Goal: Task Accomplishment & Management: Use online tool/utility

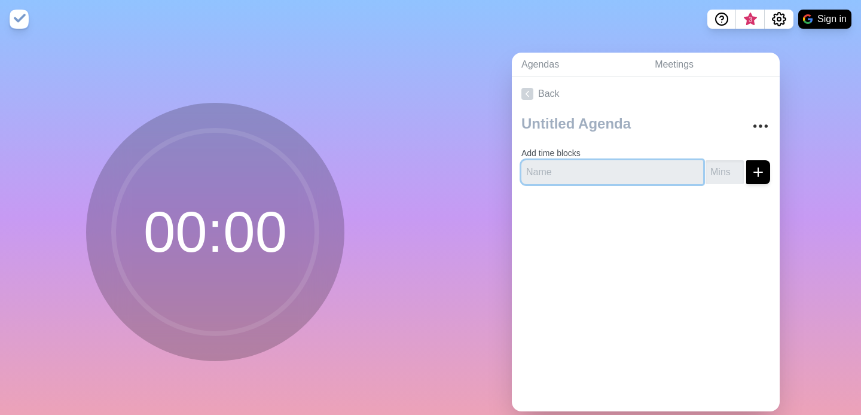
click at [565, 176] on input "text" at bounding box center [613, 172] width 182 height 24
drag, startPoint x: 646, startPoint y: 66, endPoint x: 496, endPoint y: 39, distance: 151.9
click at [554, 168] on input "text" at bounding box center [613, 172] width 182 height 24
type input "video"
click at [723, 169] on input "number" at bounding box center [725, 172] width 38 height 24
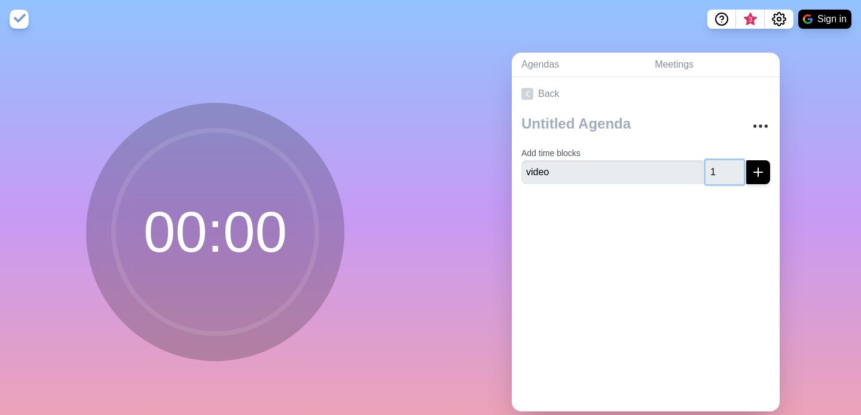
click at [738, 167] on input "1" at bounding box center [725, 172] width 38 height 24
click at [738, 167] on input "2" at bounding box center [725, 172] width 38 height 24
click at [738, 167] on input "3" at bounding box center [725, 172] width 38 height 24
click at [738, 167] on input "4" at bounding box center [725, 172] width 38 height 24
click at [738, 167] on input "5" at bounding box center [725, 172] width 38 height 24
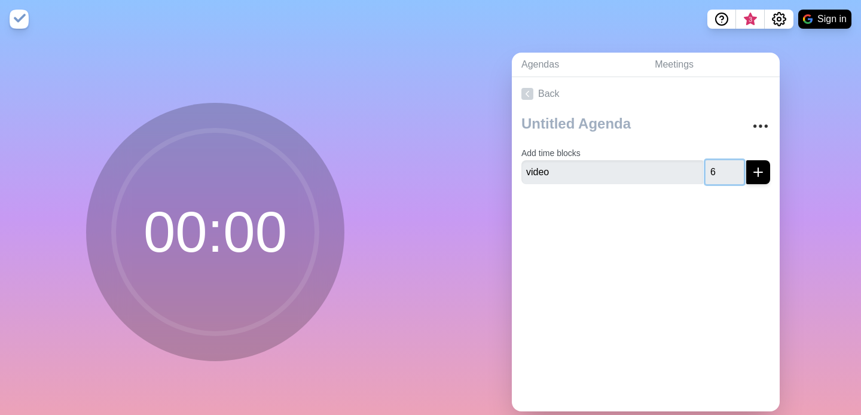
click at [738, 167] on input "6" at bounding box center [725, 172] width 38 height 24
click at [738, 167] on input "7" at bounding box center [725, 172] width 38 height 24
click at [738, 167] on input "8" at bounding box center [725, 172] width 38 height 24
click at [738, 167] on input "9" at bounding box center [725, 172] width 38 height 24
click at [738, 167] on input "10" at bounding box center [725, 172] width 38 height 24
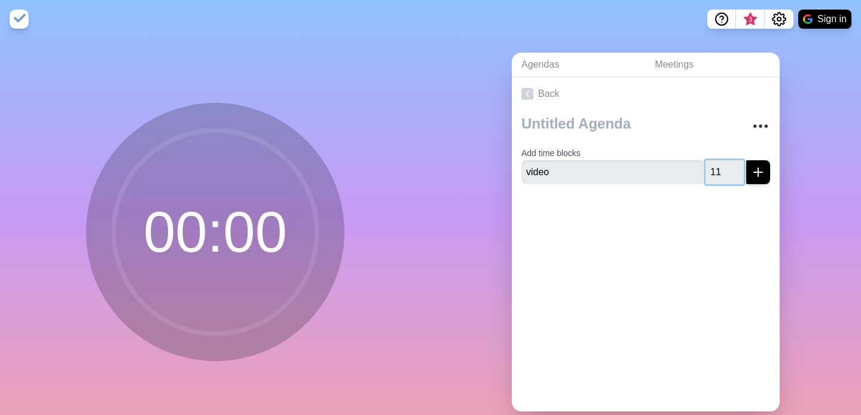
click at [738, 167] on input "11" at bounding box center [725, 172] width 38 height 24
click at [738, 167] on input "12" at bounding box center [725, 172] width 38 height 24
click at [738, 167] on input "13" at bounding box center [725, 172] width 38 height 24
click at [738, 167] on input "14" at bounding box center [725, 172] width 38 height 24
click at [738, 167] on input "15" at bounding box center [725, 172] width 38 height 24
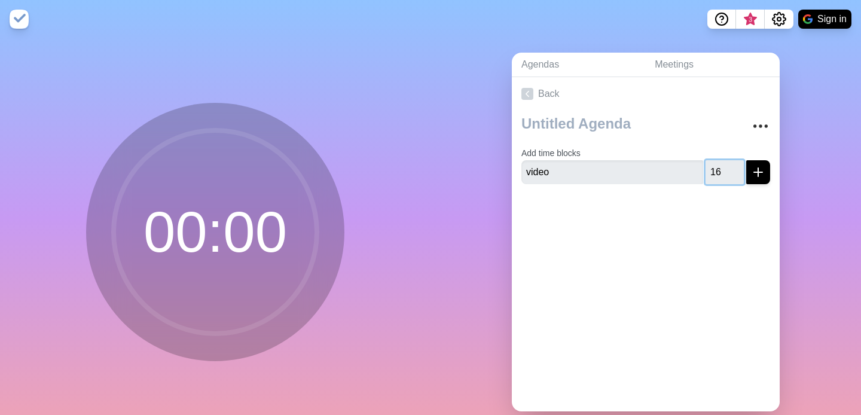
click at [738, 167] on input "16" at bounding box center [725, 172] width 38 height 24
click at [738, 167] on input "17" at bounding box center [725, 172] width 38 height 24
click at [738, 167] on input "18" at bounding box center [725, 172] width 38 height 24
click at [738, 167] on input "19" at bounding box center [725, 172] width 38 height 24
click at [738, 167] on input "20" at bounding box center [725, 172] width 38 height 24
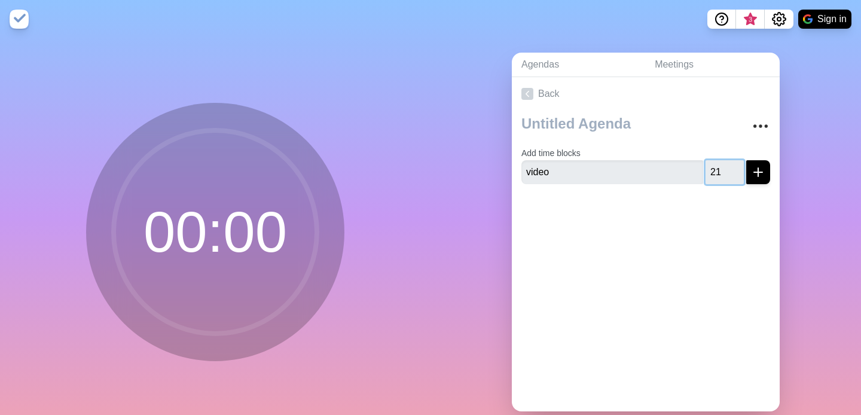
click at [738, 167] on input "21" at bounding box center [725, 172] width 38 height 24
click at [738, 167] on input "22" at bounding box center [725, 172] width 38 height 24
click at [738, 167] on input "23" at bounding box center [725, 172] width 38 height 24
click at [738, 167] on input "24" at bounding box center [725, 172] width 38 height 24
click at [738, 167] on input "25" at bounding box center [725, 172] width 38 height 24
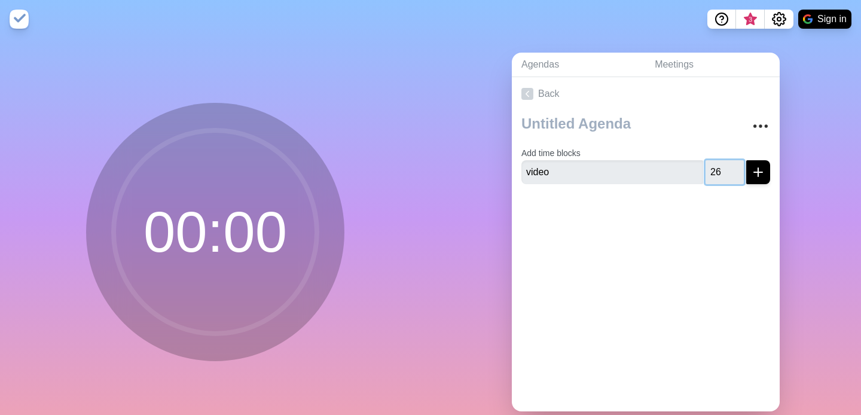
click at [738, 167] on input "26" at bounding box center [725, 172] width 38 height 24
click at [738, 167] on input "27" at bounding box center [725, 172] width 38 height 24
click at [738, 167] on input "28" at bounding box center [725, 172] width 38 height 24
click at [738, 167] on input "29" at bounding box center [725, 172] width 38 height 24
click at [738, 167] on input "30" at bounding box center [725, 172] width 38 height 24
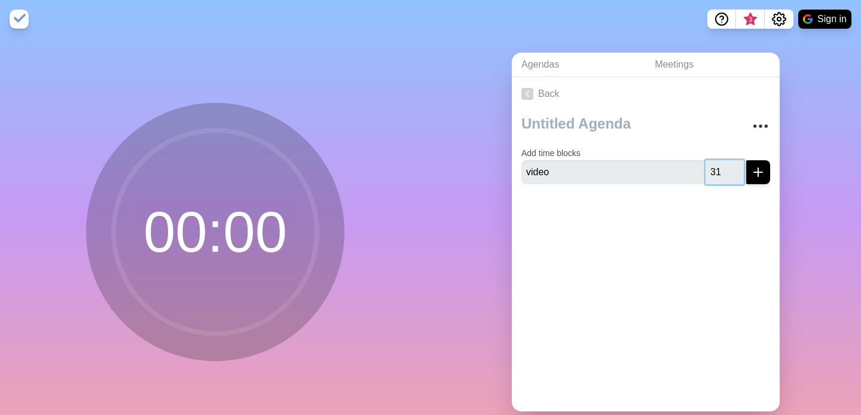
click at [738, 167] on input "31" at bounding box center [725, 172] width 38 height 24
click at [738, 167] on input "32" at bounding box center [725, 172] width 38 height 24
click at [738, 167] on input "33" at bounding box center [725, 172] width 38 height 24
click at [738, 167] on input "34" at bounding box center [725, 172] width 38 height 24
click at [738, 167] on input "35" at bounding box center [725, 172] width 38 height 24
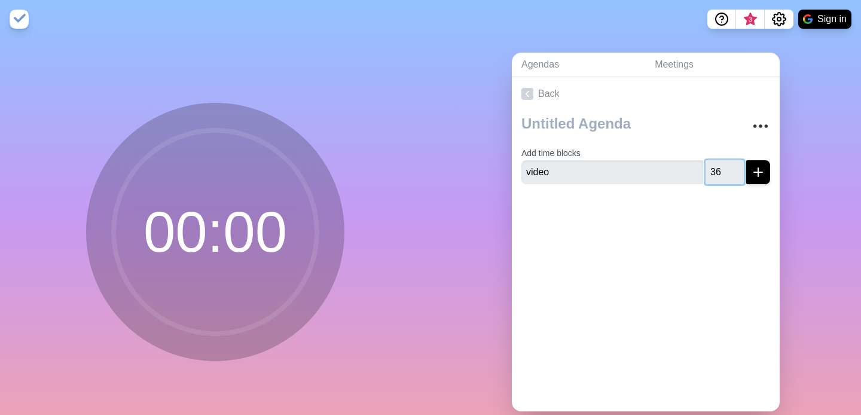
click at [738, 167] on input "36" at bounding box center [725, 172] width 38 height 24
click at [738, 167] on input "37" at bounding box center [725, 172] width 38 height 24
click at [738, 167] on input "38" at bounding box center [725, 172] width 38 height 24
click at [738, 167] on input "39" at bounding box center [725, 172] width 38 height 24
type input "40"
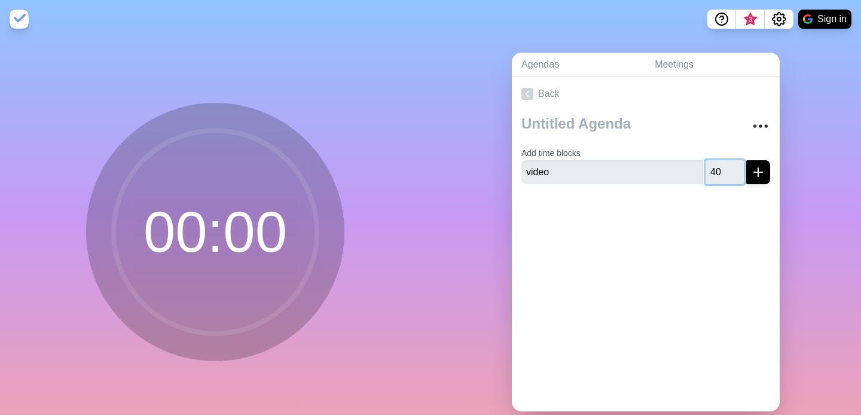
click at [738, 167] on input "40" at bounding box center [725, 172] width 38 height 24
click at [625, 182] on input "video" at bounding box center [613, 172] width 182 height 24
click at [664, 64] on link "Meetings" at bounding box center [712, 65] width 135 height 25
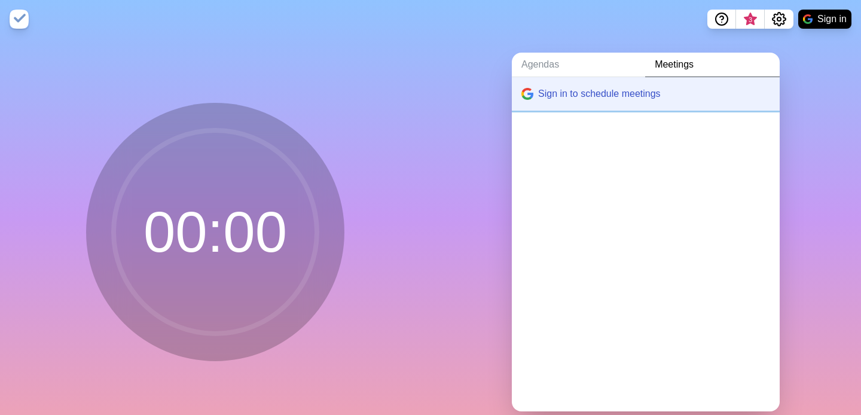
click at [605, 93] on button "Sign in to schedule meetings" at bounding box center [646, 93] width 268 height 33
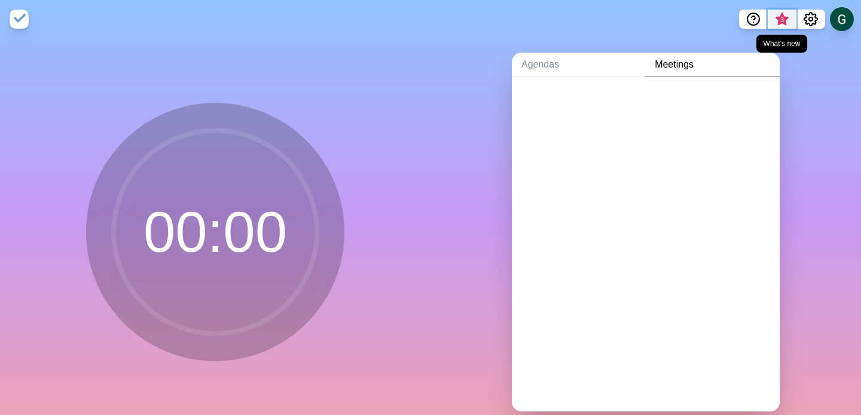
click at [781, 17] on span "3" at bounding box center [783, 20] width 10 height 10
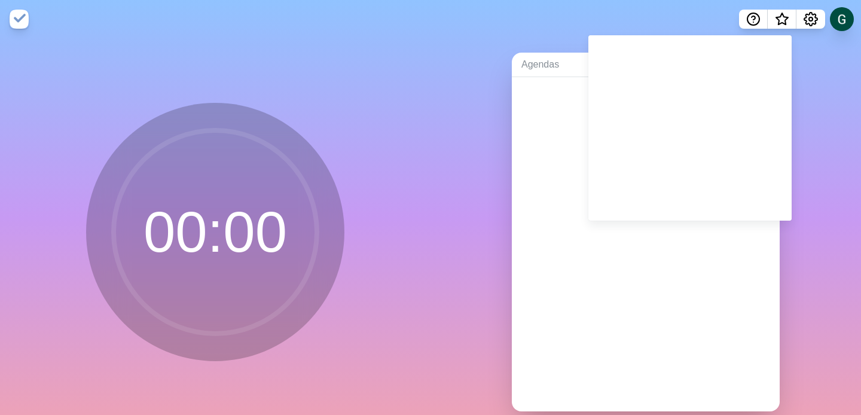
click at [812, 100] on div "Agendas Meetings" at bounding box center [646, 236] width 431 height 397
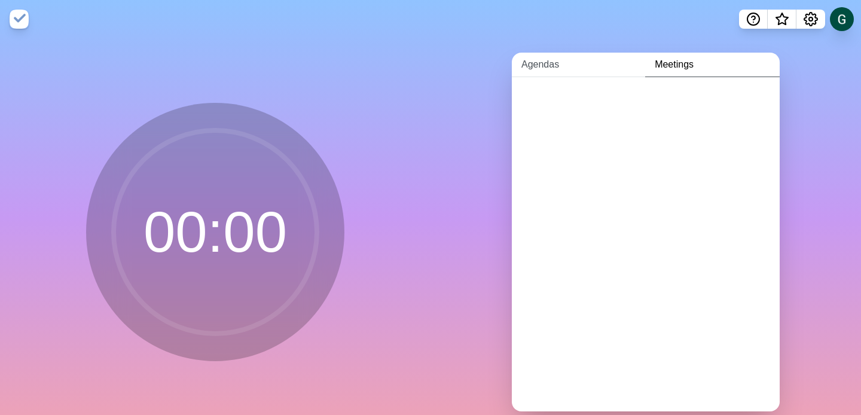
click at [533, 65] on link "Agendas" at bounding box center [578, 65] width 133 height 25
